Goal: Transaction & Acquisition: Purchase product/service

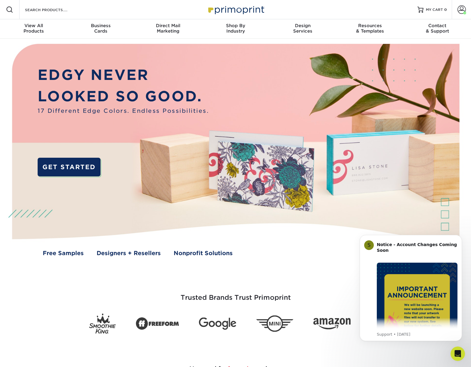
drag, startPoint x: 306, startPoint y: 233, endPoint x: 363, endPoint y: 139, distance: 109.9
click at [306, 233] on img at bounding box center [235, 155] width 467 height 233
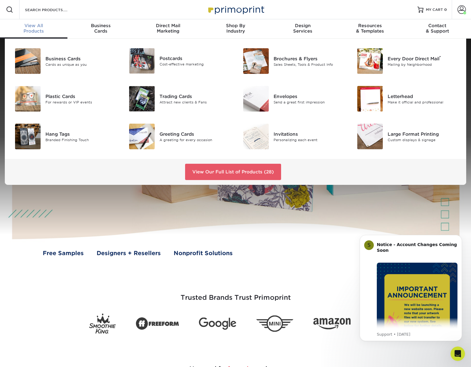
click at [31, 29] on div "View All Products" at bounding box center [33, 28] width 67 height 11
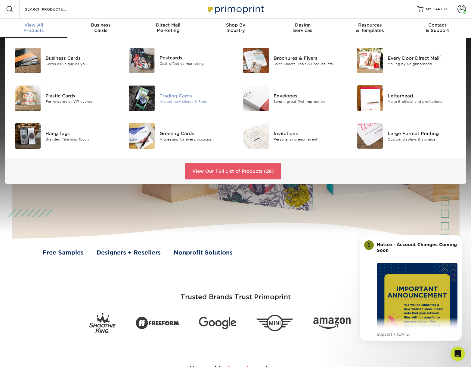
click at [177, 98] on div "Trading Cards" at bounding box center [196, 95] width 72 height 7
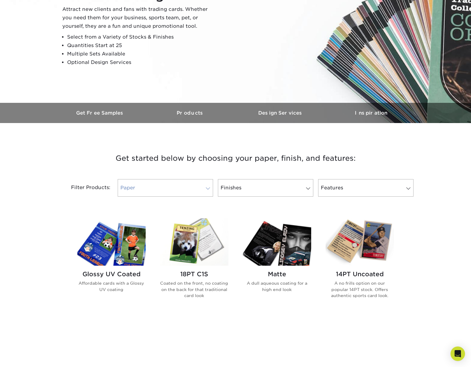
scroll to position [93, 0]
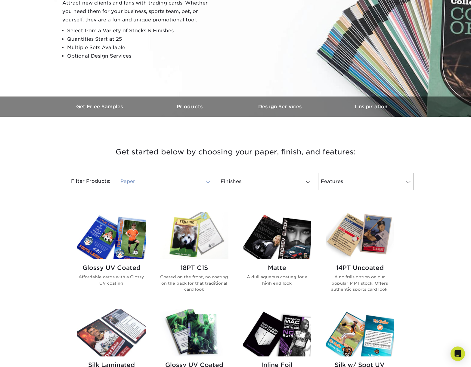
click at [178, 182] on link "Paper" at bounding box center [165, 181] width 95 height 17
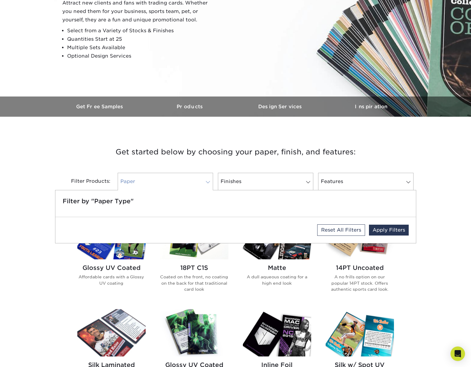
click at [178, 182] on link "Paper" at bounding box center [165, 181] width 95 height 17
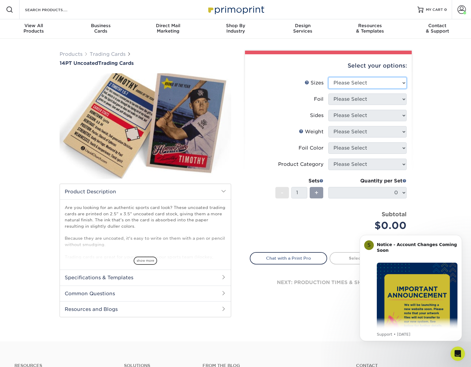
select select "2.50x3.50"
select select "0"
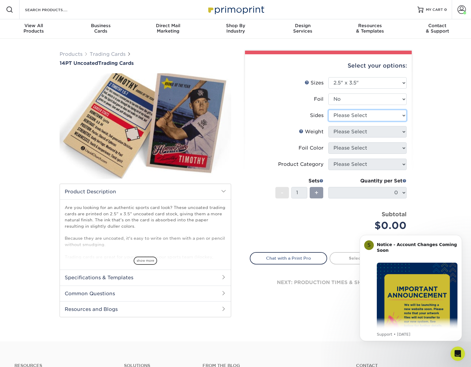
select select "13abbda7-1d64-4f25-8bb2-c179b224825d"
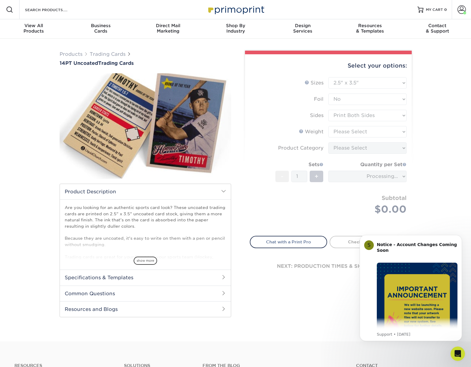
click at [341, 128] on form "Sizes Help Sizes Please Select 2.5" x 3.5" Foil Please Select Yes No -" at bounding box center [328, 153] width 157 height 152
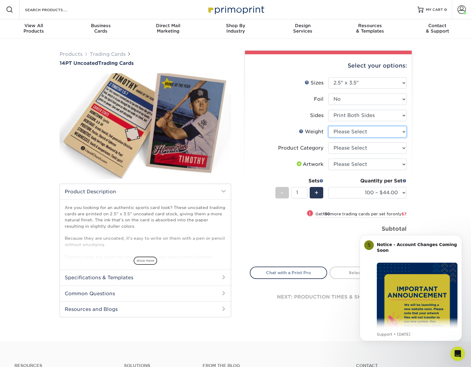
select select "14PT Uncoated"
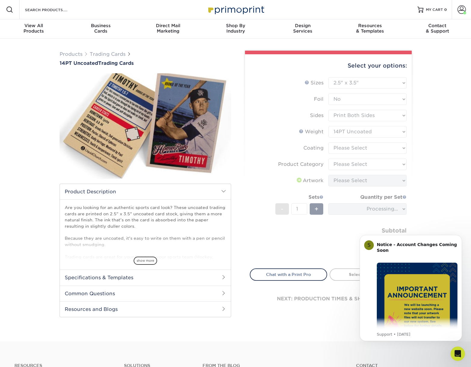
click at [339, 146] on form "Sizes Help Sizes Please Select 2.5" x 3.5" Foil Please Select Yes No -" at bounding box center [328, 169] width 157 height 184
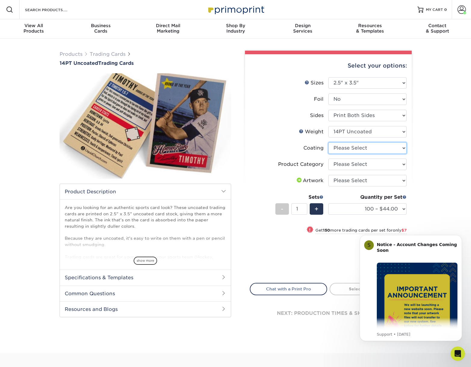
select select "3e7618de-abca-4bda-9f97-8b9129e913d8"
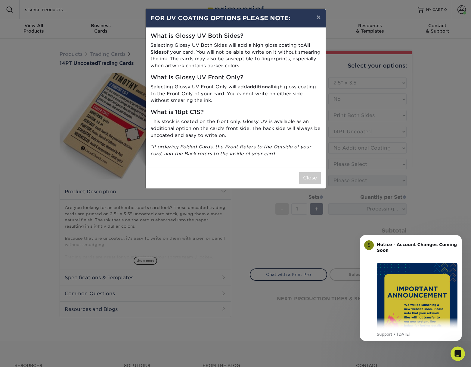
click at [321, 16] on button "×" at bounding box center [319, 17] width 14 height 17
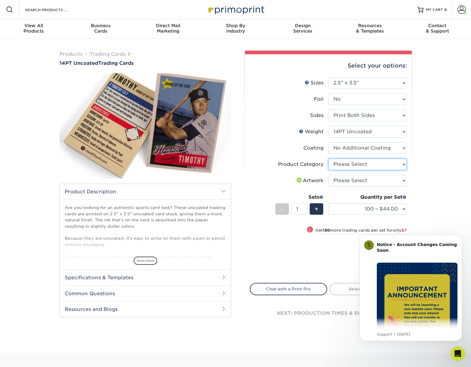
select select "c2f9bce9-36c2-409d-b101-c29d9d031e18"
select select "upload"
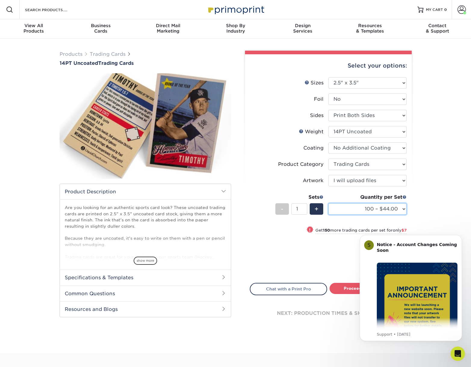
select select "250 – $51.00"
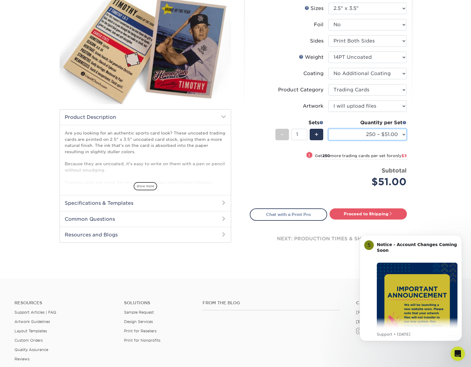
scroll to position [75, 0]
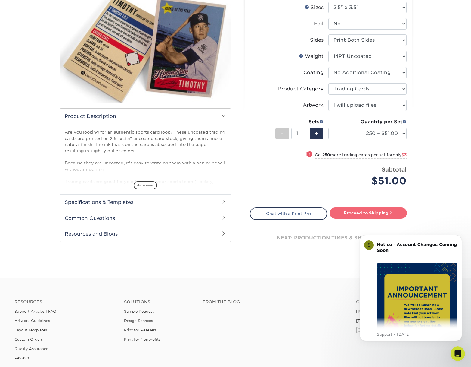
click at [368, 213] on link "Proceed to Shipping" at bounding box center [368, 212] width 77 height 11
type input "Set 1"
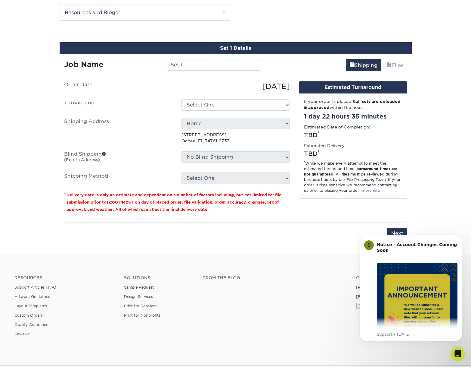
scroll to position [298, 0]
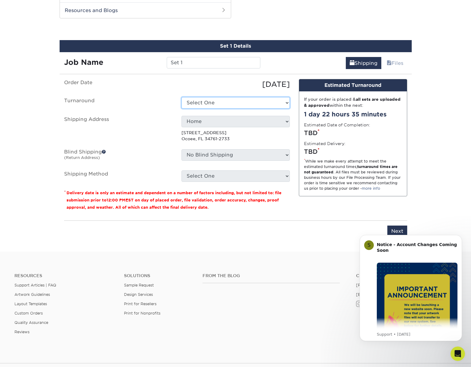
select select "2aa9058f-d60e-4dbb-9e2f-730be2c6fe27"
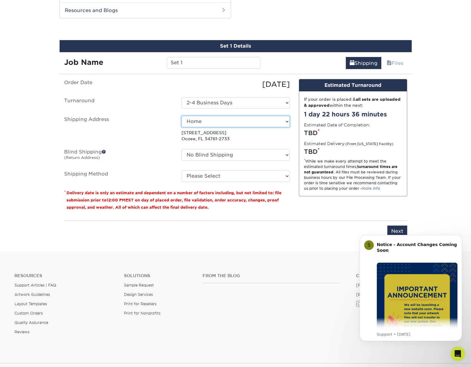
select select "284093"
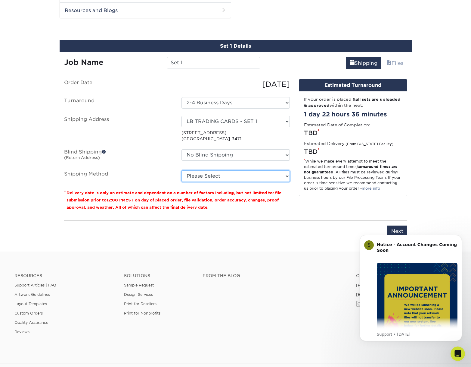
select select "03"
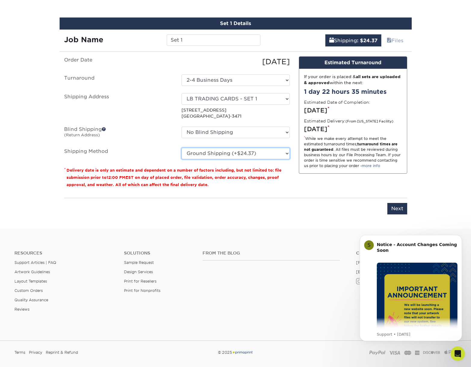
scroll to position [318, 0]
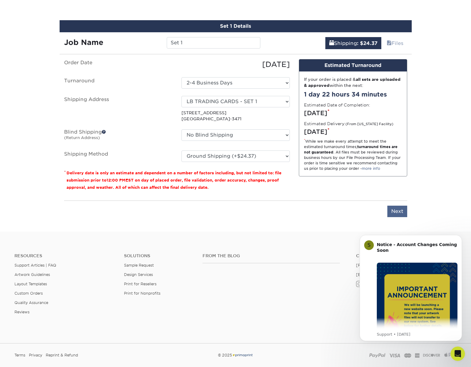
click at [396, 208] on input "Next" at bounding box center [398, 210] width 20 height 11
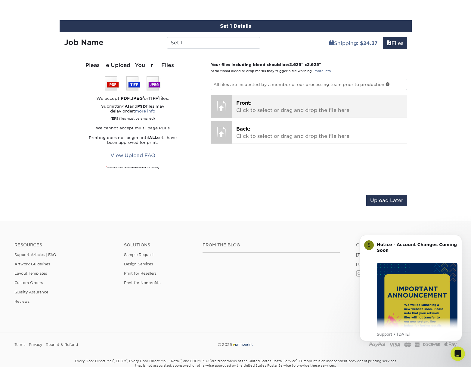
click at [273, 105] on p "Front: Click to select or drag and drop the file here." at bounding box center [319, 106] width 167 height 14
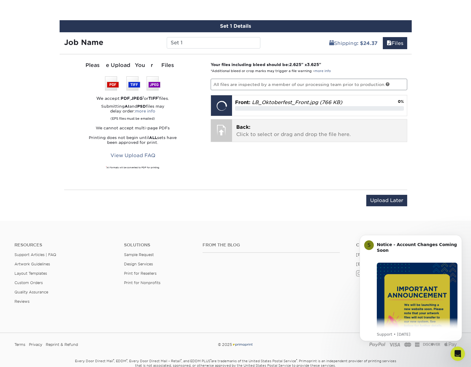
click at [224, 125] on div at bounding box center [221, 129] width 21 height 21
click at [247, 135] on p "Back: Click to select or drag and drop the file here." at bounding box center [319, 130] width 167 height 14
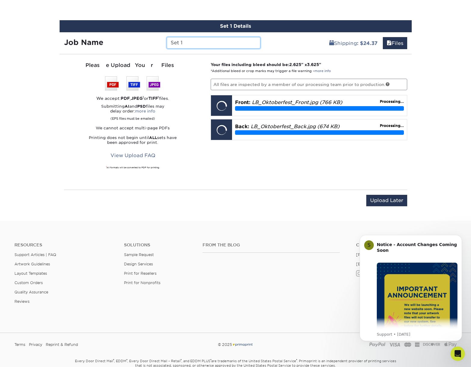
click at [187, 42] on input "Set 1" at bounding box center [214, 42] width 94 height 11
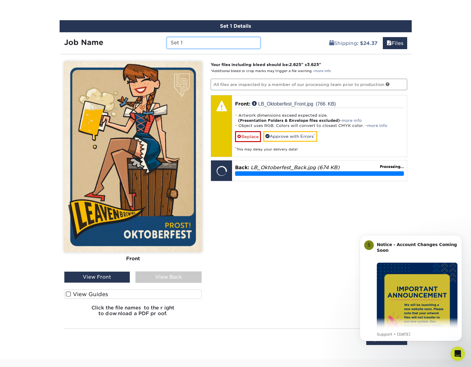
click at [187, 42] on input "Set 1" at bounding box center [214, 42] width 94 height 11
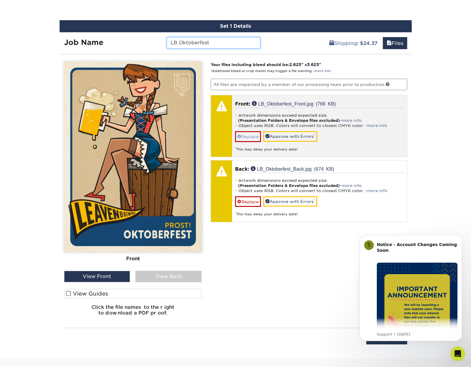
type input "LB Oktoberfest"
click at [247, 136] on link "Replace" at bounding box center [248, 136] width 26 height 11
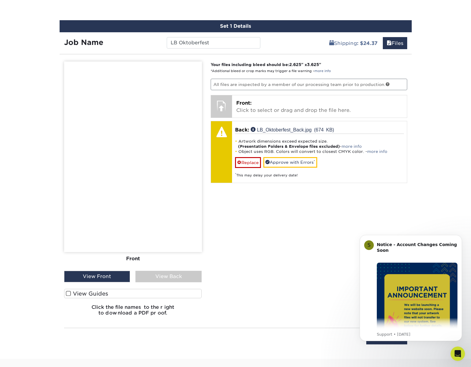
click at [248, 161] on link "Replace" at bounding box center [248, 162] width 26 height 11
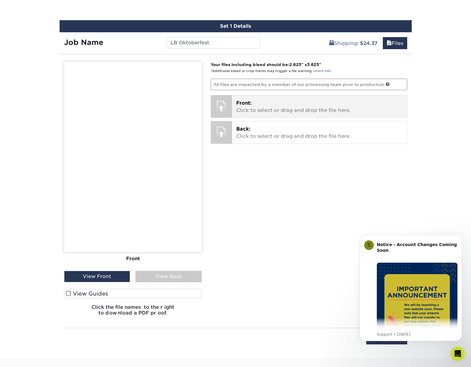
click at [217, 116] on div at bounding box center [221, 106] width 21 height 22
click at [248, 109] on p "Front: Click to select or drag and drop the file here." at bounding box center [319, 106] width 167 height 14
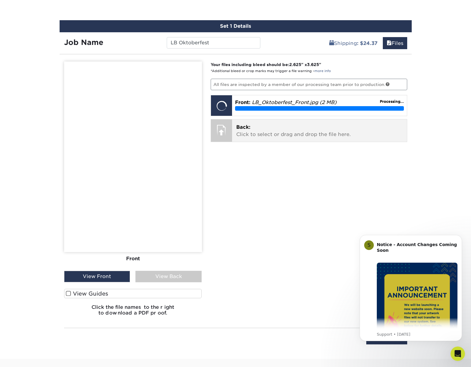
click at [217, 126] on div at bounding box center [221, 129] width 21 height 21
click at [260, 136] on p "Back: Click to select or drag and drop the file here." at bounding box center [319, 130] width 167 height 14
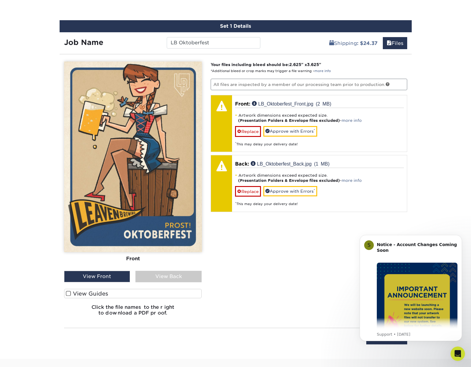
click at [65, 291] on label "View Guides" at bounding box center [133, 293] width 138 height 9
click at [0, 0] on input "View Guides" at bounding box center [0, 0] width 0 height 0
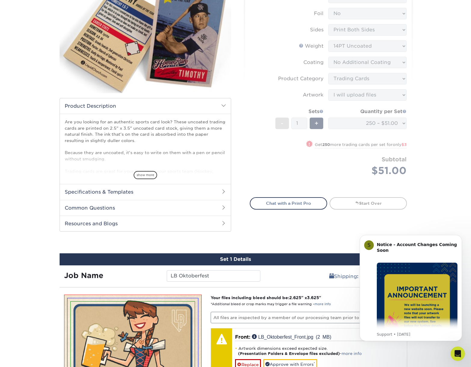
scroll to position [179, 0]
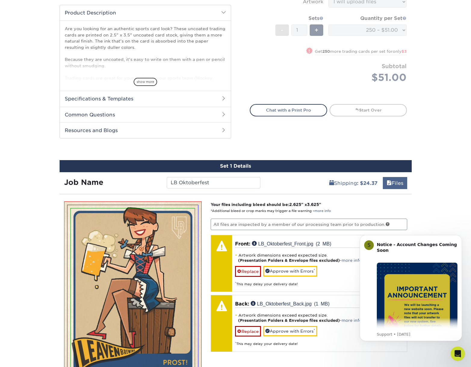
click at [396, 187] on link "Files" at bounding box center [395, 183] width 24 height 12
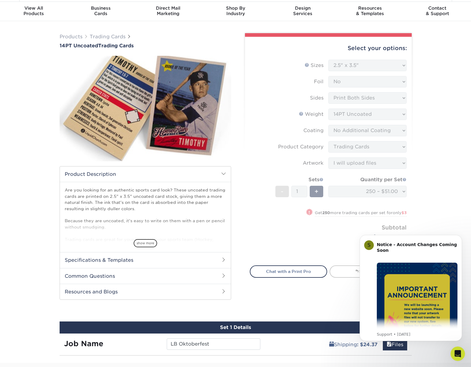
scroll to position [10, 0]
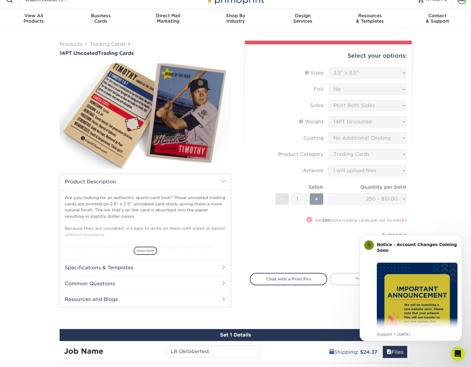
click at [441, 195] on div "Products Trading Cards 14PT Uncoated Trading Cards show more Templates" at bounding box center [235, 199] width 471 height 341
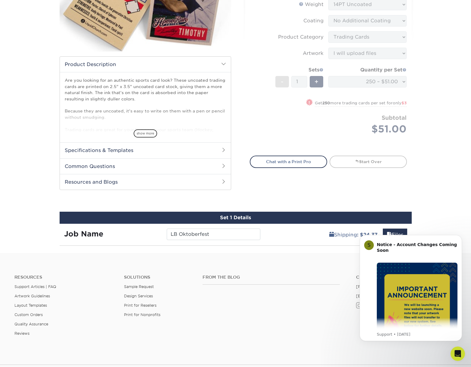
click at [266, 223] on div "Set 1 Details" at bounding box center [236, 217] width 352 height 12
click at [386, 230] on body "S Notice - Account Changes Coming Soon ​ Past Order Files Will Not Transfer: Wh…" at bounding box center [411, 288] width 116 height 120
click at [393, 231] on body "S Notice - Account Changes Coming Soon ​ Past Order Files Will Not Transfer: Wh…" at bounding box center [411, 288] width 116 height 120
click at [391, 233] on body "S Notice - Account Changes Coming Soon ​ Past Order Files Will Not Transfer: Wh…" at bounding box center [411, 288] width 116 height 120
click at [460, 236] on icon "Dismiss notification" at bounding box center [460, 236] width 3 height 3
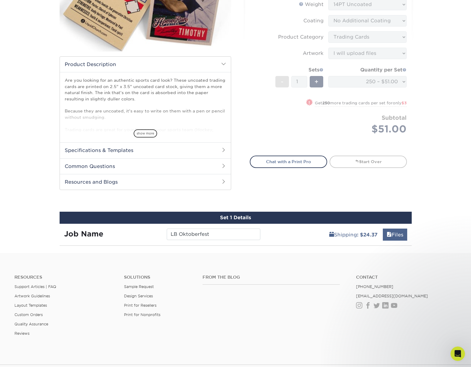
click at [405, 232] on link "Files" at bounding box center [395, 234] width 24 height 12
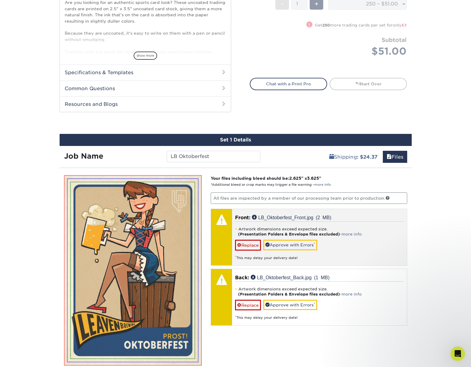
scroll to position [205, 0]
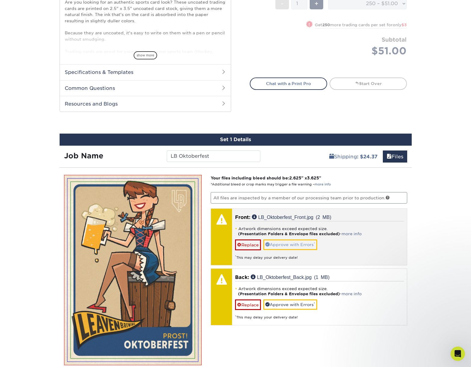
click at [279, 245] on link "Approve with Errors *" at bounding box center [291, 244] width 54 height 10
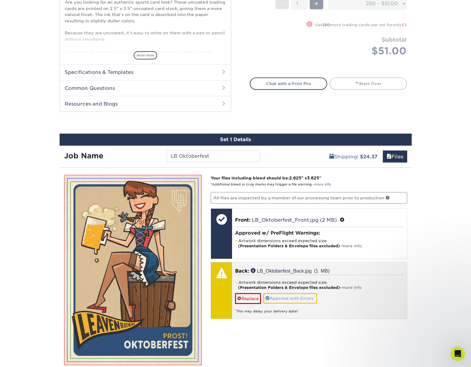
click at [297, 295] on link "Approve with Errors *" at bounding box center [291, 298] width 54 height 10
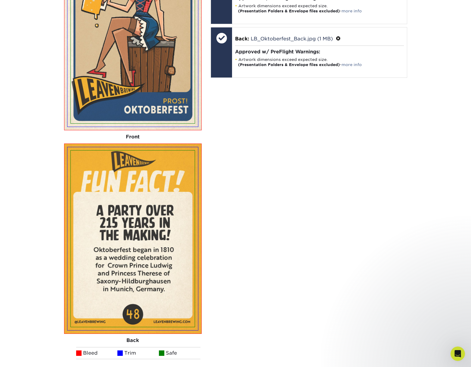
scroll to position [596, 0]
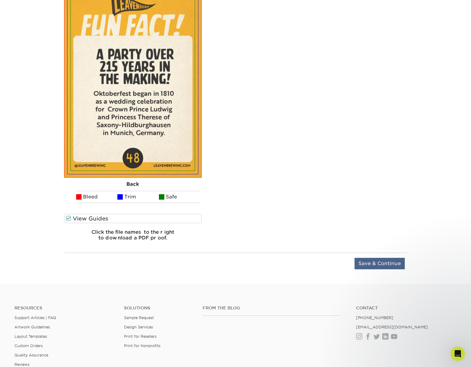
click at [383, 266] on input "Save & Continue" at bounding box center [380, 263] width 50 height 11
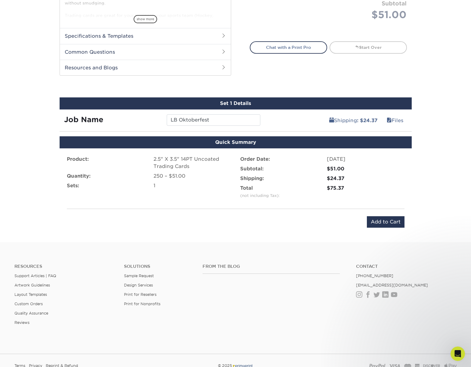
scroll to position [240, 0]
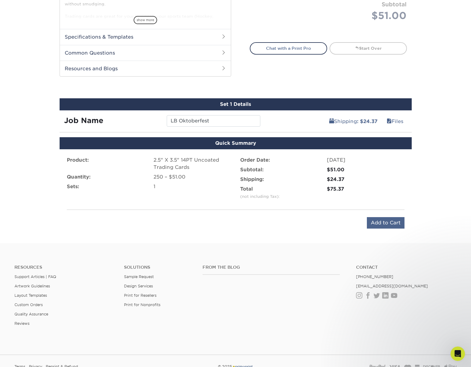
click at [389, 225] on input "Add to Cart" at bounding box center [386, 222] width 38 height 11
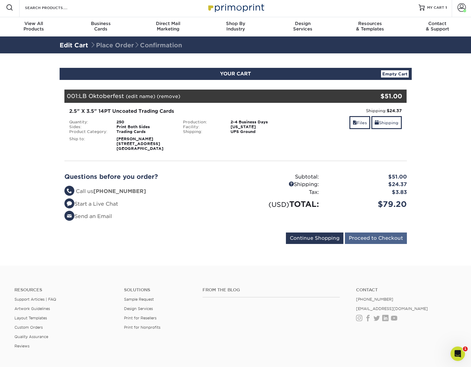
scroll to position [3, 0]
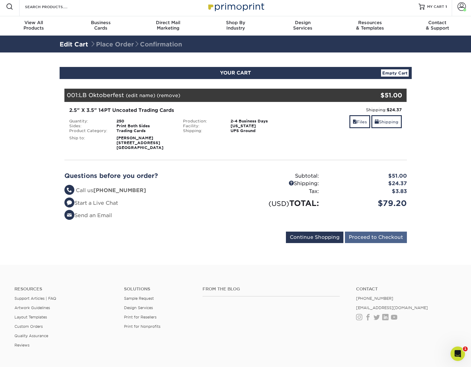
click at [369, 236] on input "Proceed to Checkout" at bounding box center [376, 236] width 62 height 11
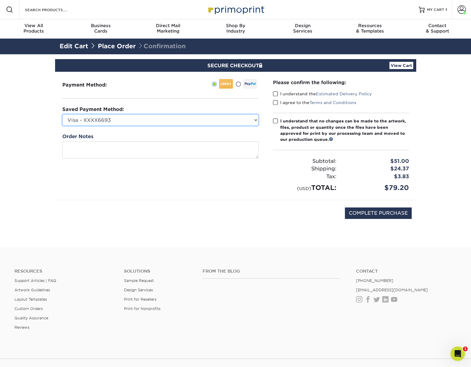
select select "74891"
click at [276, 92] on span at bounding box center [275, 94] width 5 height 6
click at [0, 0] on input "I understand the Estimated Delivery Policy" at bounding box center [0, 0] width 0 height 0
drag, startPoint x: 276, startPoint y: 102, endPoint x: 277, endPoint y: 106, distance: 4.5
click at [276, 102] on span at bounding box center [275, 103] width 5 height 6
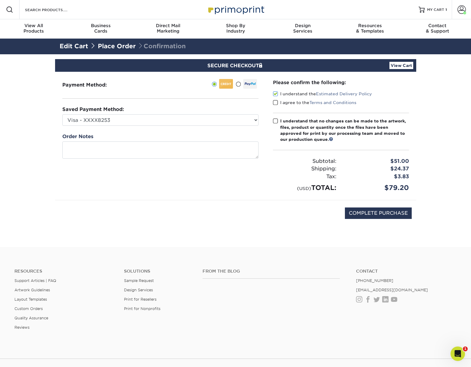
click at [0, 0] on input "I agree to the Terms and Conditions" at bounding box center [0, 0] width 0 height 0
click at [277, 121] on span at bounding box center [275, 121] width 5 height 6
click at [0, 0] on input "I understand that no changes can be made to the artwork, files, product or quan…" at bounding box center [0, 0] width 0 height 0
click at [360, 209] on input "COMPLETE PURCHASE" at bounding box center [378, 212] width 67 height 11
type input "PROCESSING, PLEASE WAIT..."
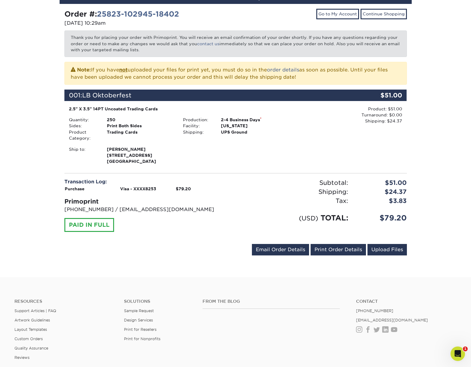
scroll to position [81, 0]
